Goal: Task Accomplishment & Management: Complete application form

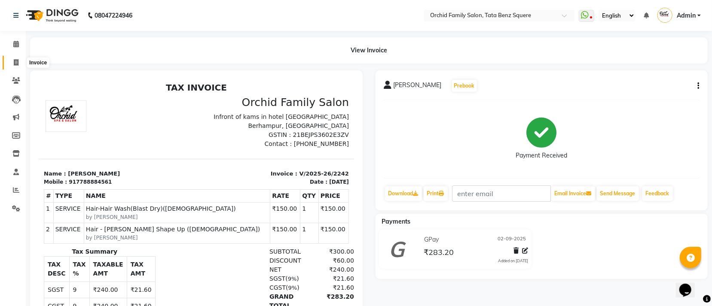
click at [15, 64] on icon at bounding box center [16, 62] width 5 height 6
select select "service"
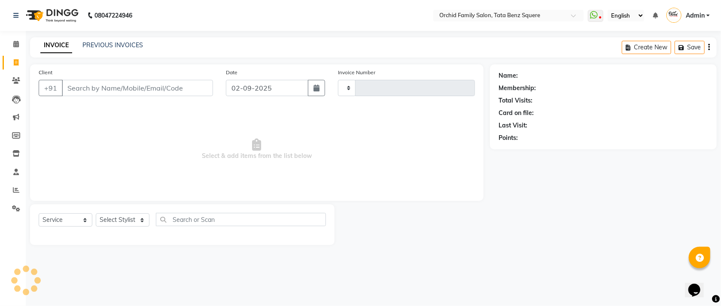
type input "2243"
select select "107"
click at [107, 217] on select "Select Stylist Accountant [PERSON_NAME] [PERSON_NAME] [PERSON_NAME] [PERSON_NAM…" at bounding box center [123, 220] width 54 height 13
select select "45556"
click at [96, 214] on select "Select Stylist Accountant AJAYA AMAR BHARATI BINDIYA JHUMA KALYANI SATAPATHY KR…" at bounding box center [123, 220] width 54 height 13
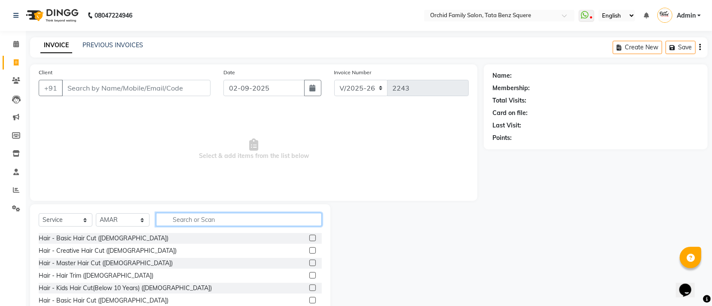
click at [193, 220] on input "text" at bounding box center [239, 219] width 166 height 13
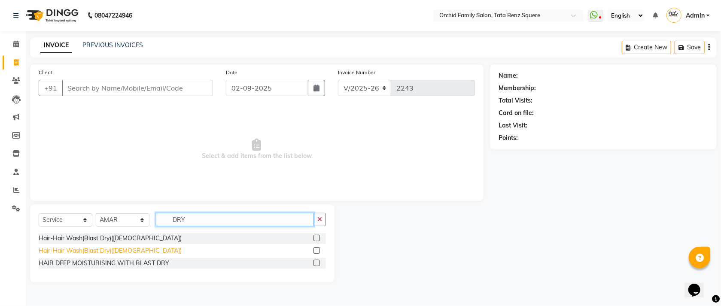
type input "DRY"
click at [121, 254] on div "Hair-Hair Wash(Blast Dry)([DEMOGRAPHIC_DATA])" at bounding box center [110, 251] width 143 height 9
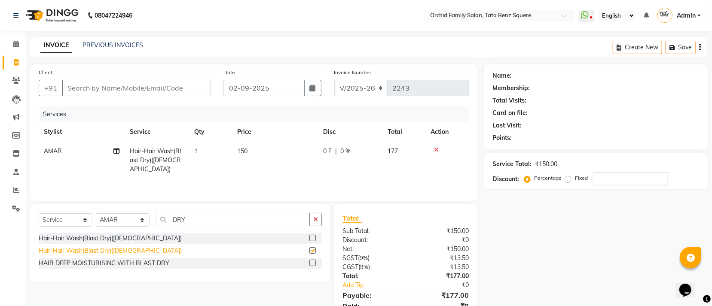
checkbox input "false"
click at [315, 220] on icon "button" at bounding box center [315, 220] width 5 height 6
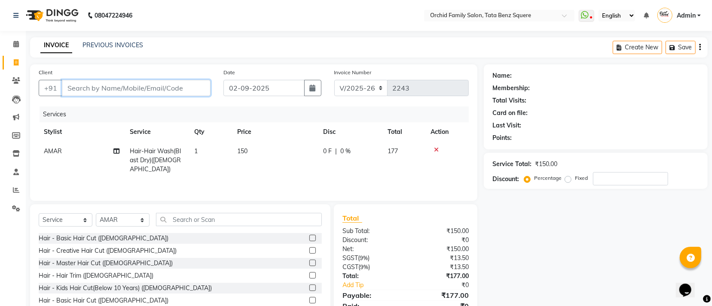
click at [101, 92] on input "Client" at bounding box center [136, 88] width 149 height 16
type input "8"
type input "0"
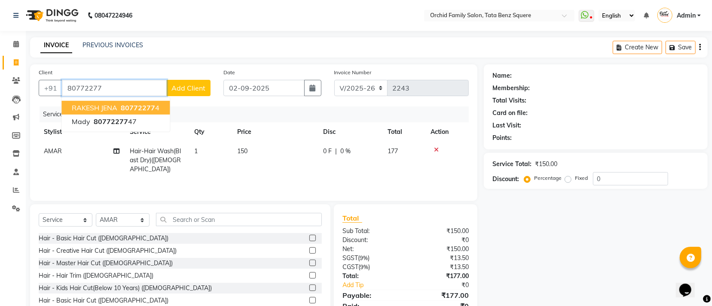
click at [129, 107] on span "80772277" at bounding box center [138, 108] width 34 height 9
type input "807722774"
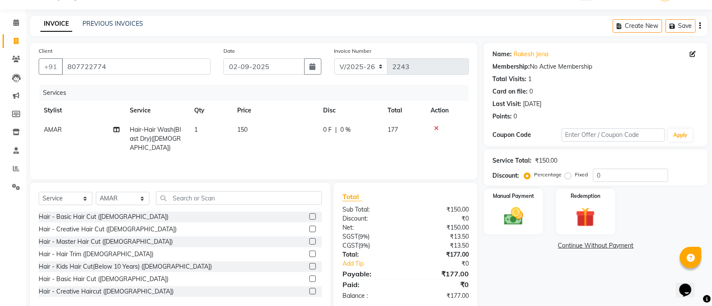
scroll to position [38, 0]
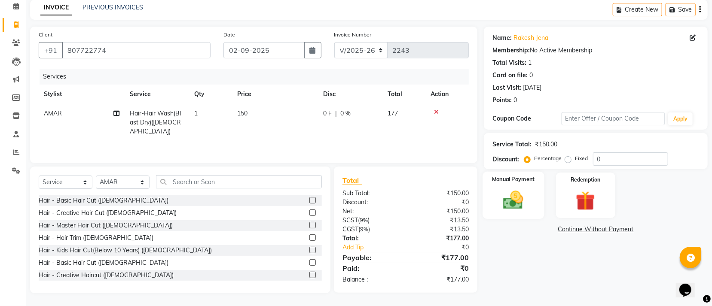
click at [535, 202] on div "Manual Payment" at bounding box center [513, 195] width 61 height 47
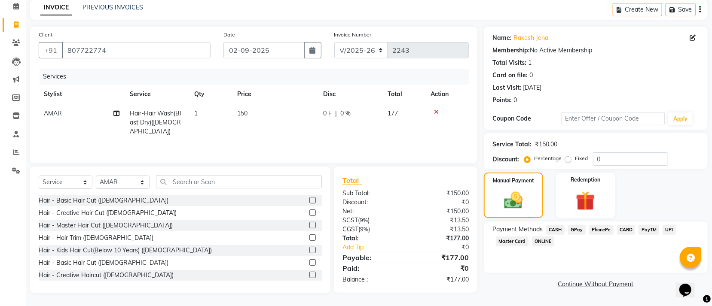
click at [573, 228] on span "GPay" at bounding box center [577, 230] width 18 height 10
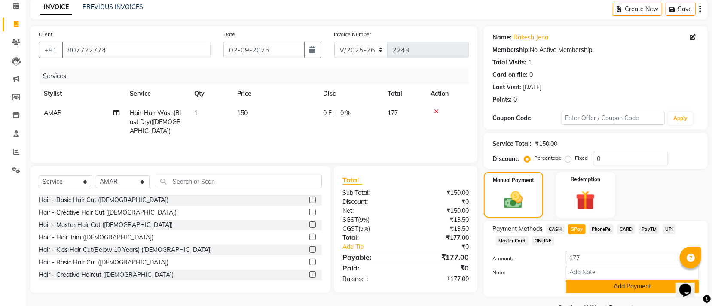
click at [573, 287] on button "Add Payment" at bounding box center [632, 286] width 133 height 13
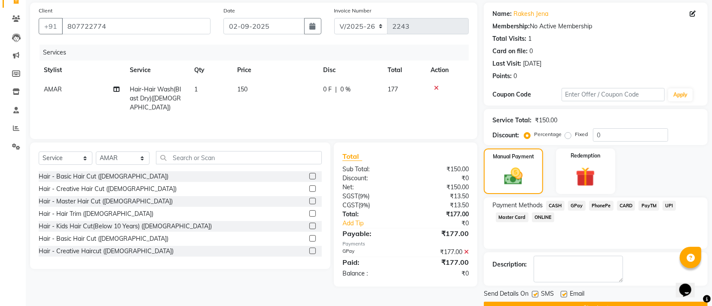
scroll to position [84, 0]
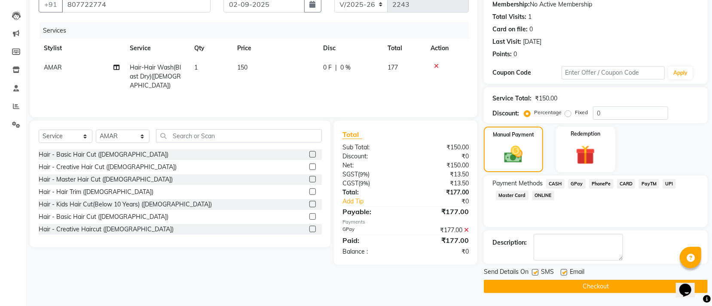
click at [568, 289] on button "Checkout" at bounding box center [596, 286] width 224 height 13
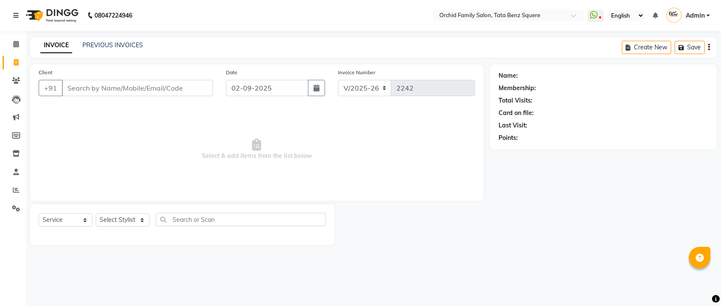
select select "107"
select select "service"
click at [122, 219] on select "Select Stylist Accountant [PERSON_NAME] [PERSON_NAME] [PERSON_NAME] [PERSON_NAM…" at bounding box center [123, 220] width 54 height 13
click at [284, 50] on div "INVOICE PREVIOUS INVOICES Create New Save" at bounding box center [373, 47] width 687 height 20
click at [151, 94] on input "Client" at bounding box center [137, 88] width 151 height 16
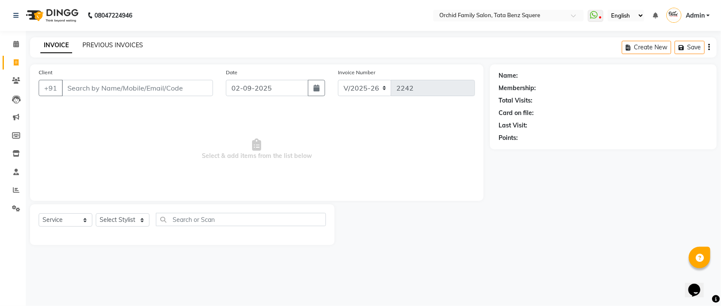
click at [110, 47] on link "PREVIOUS INVOICES" at bounding box center [112, 45] width 61 height 8
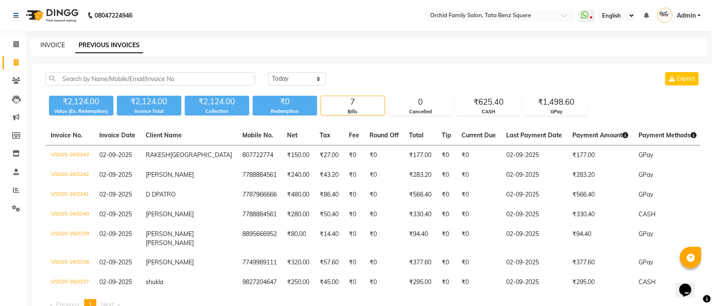
click at [53, 47] on link "INVOICE" at bounding box center [52, 45] width 24 height 8
select select "service"
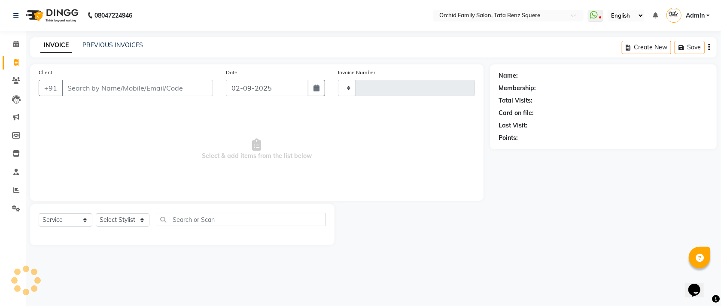
type input "2244"
select select "107"
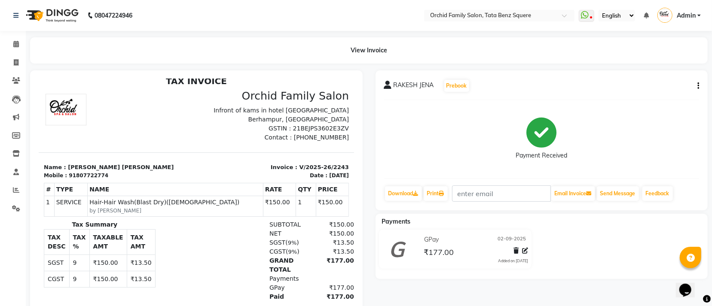
scroll to position [61, 0]
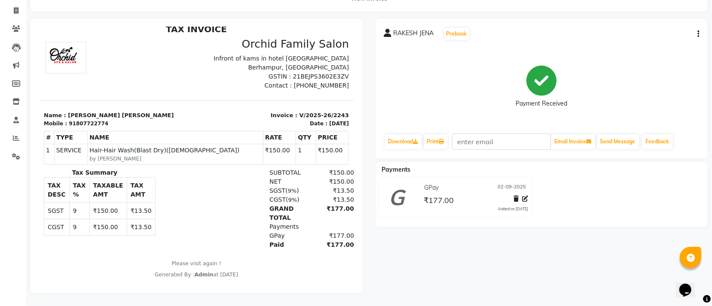
click at [162, 74] on div at bounding box center [117, 63] width 158 height 52
